Goal: Information Seeking & Learning: Learn about a topic

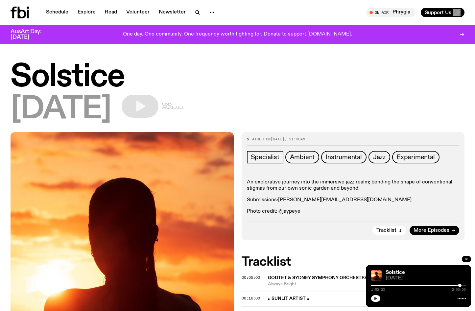
click at [377, 298] on icon "button" at bounding box center [376, 298] width 4 height 4
click at [456, 285] on div at bounding box center [412, 285] width 95 height 1
click at [359, 257] on h2 "Tracklist" at bounding box center [353, 262] width 223 height 12
click at [373, 296] on button "button" at bounding box center [375, 298] width 9 height 7
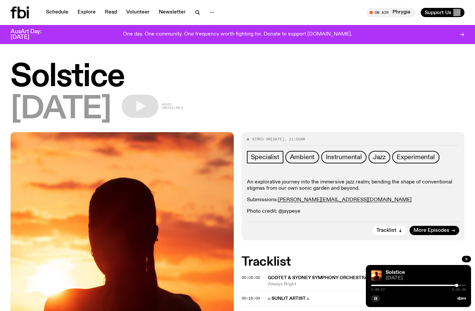
click at [373, 299] on button "button" at bounding box center [375, 298] width 9 height 7
click at [378, 297] on button "button" at bounding box center [375, 298] width 9 height 7
click at [377, 297] on icon "button" at bounding box center [376, 298] width 4 height 4
click at [374, 298] on button "button" at bounding box center [375, 298] width 9 height 7
click at [372, 299] on button "button" at bounding box center [375, 298] width 9 height 7
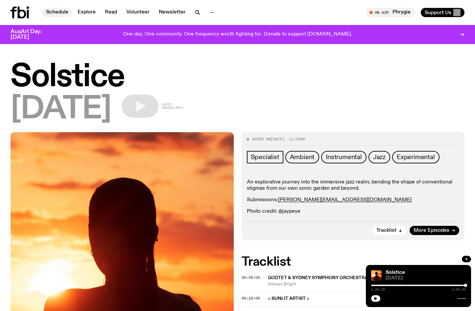
click at [57, 12] on link "Schedule" at bounding box center [57, 12] width 30 height 9
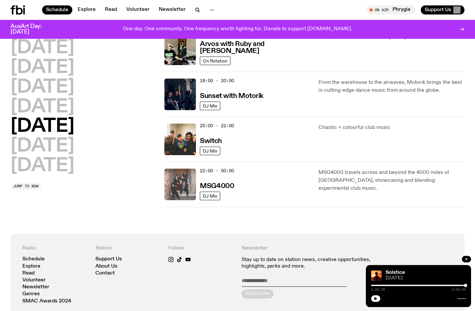
scroll to position [263, 0]
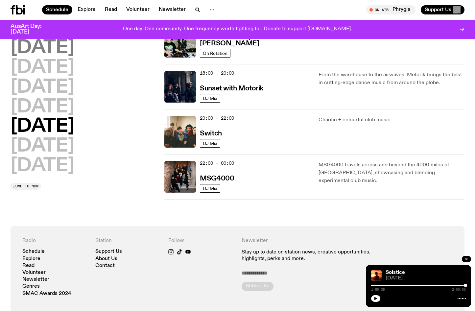
click at [58, 49] on h2 "Monday" at bounding box center [43, 48] width 64 height 18
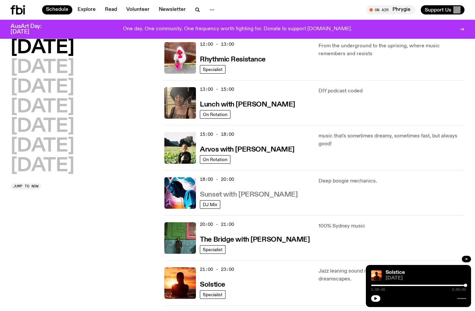
click at [217, 193] on h3 "Sunset with Simon Caldwell" at bounding box center [249, 194] width 98 height 7
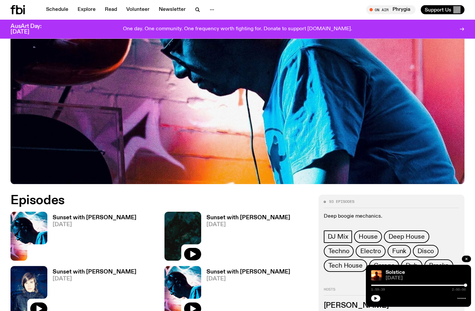
scroll to position [168, 0]
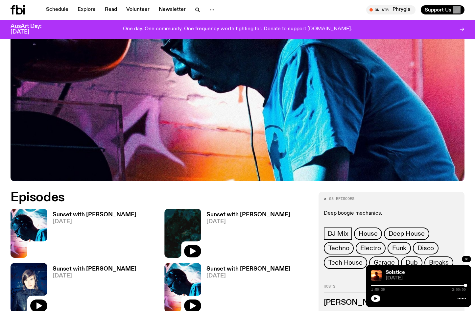
click at [95, 215] on h3 "Sunset with Simon Caldwell" at bounding box center [95, 215] width 84 height 6
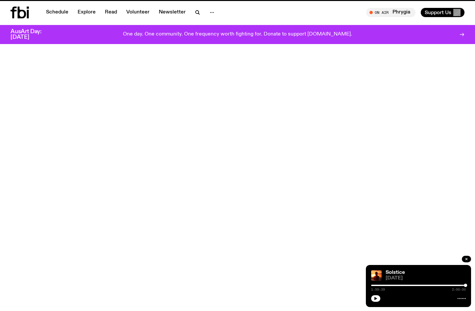
scroll to position [168, 0]
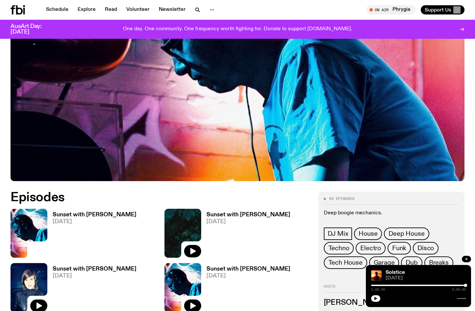
click at [19, 9] on icon at bounding box center [19, 9] width 7 height 9
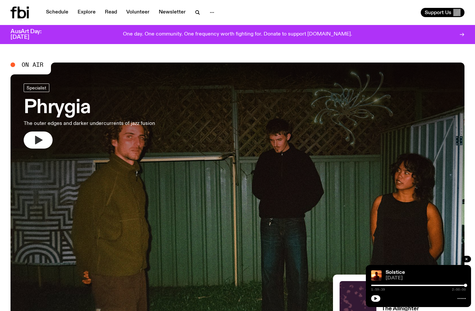
click at [42, 140] on icon "button" at bounding box center [39, 140] width 8 height 9
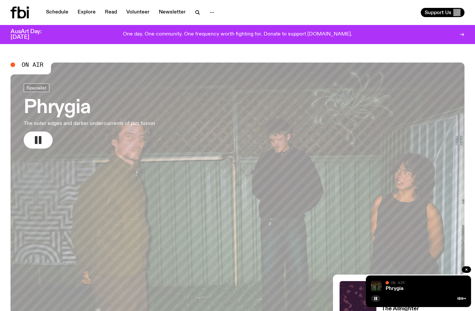
click at [36, 142] on rect "button" at bounding box center [36, 140] width 3 height 8
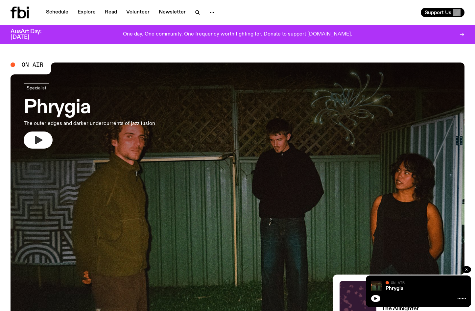
click at [40, 140] on icon "button" at bounding box center [39, 140] width 8 height 9
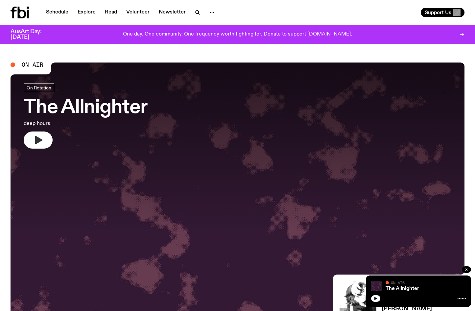
click at [39, 138] on icon "button" at bounding box center [39, 140] width 8 height 9
